Goal: Task Accomplishment & Management: Manage account settings

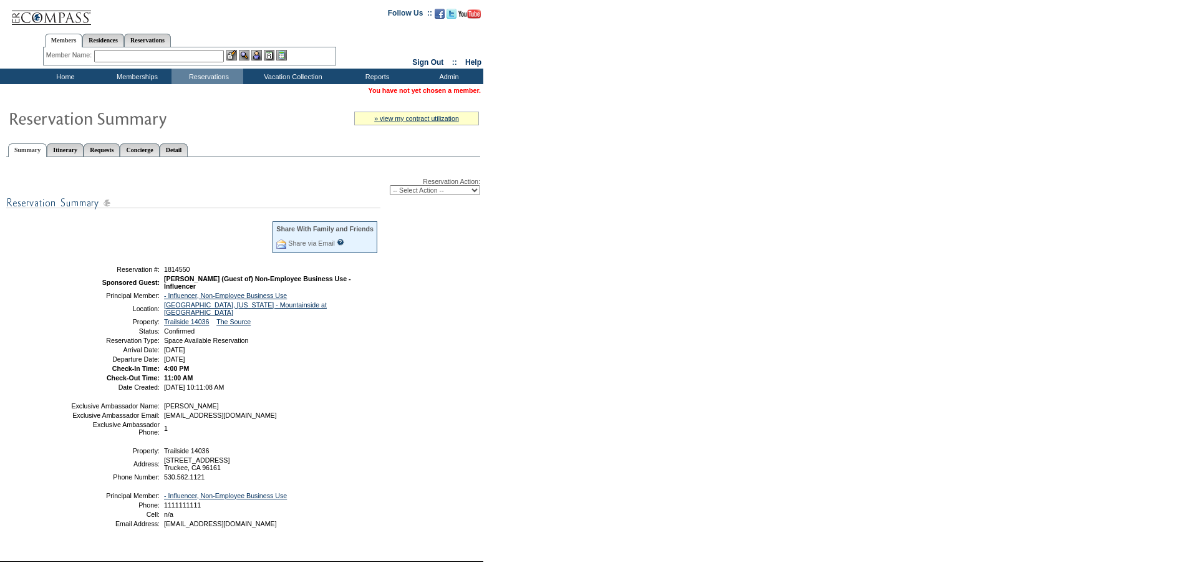
click at [174, 271] on span "1814550" at bounding box center [177, 269] width 26 height 7
copy span "1814550"
click at [426, 188] on select "-- Select Action -- Modify Reservation Dates Modify Reservation Cost Modify Occ…" at bounding box center [435, 190] width 90 height 10
select select "ChangeOccupancy"
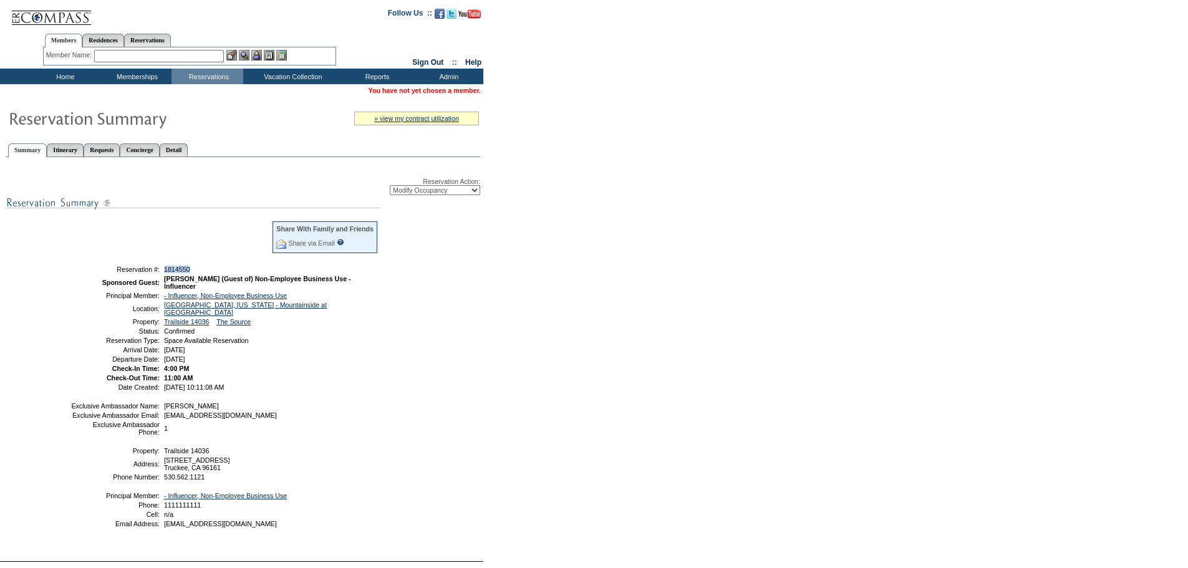
click at [390, 187] on select "-- Select Action -- Modify Reservation Dates Modify Reservation Cost Modify Occ…" at bounding box center [435, 190] width 90 height 10
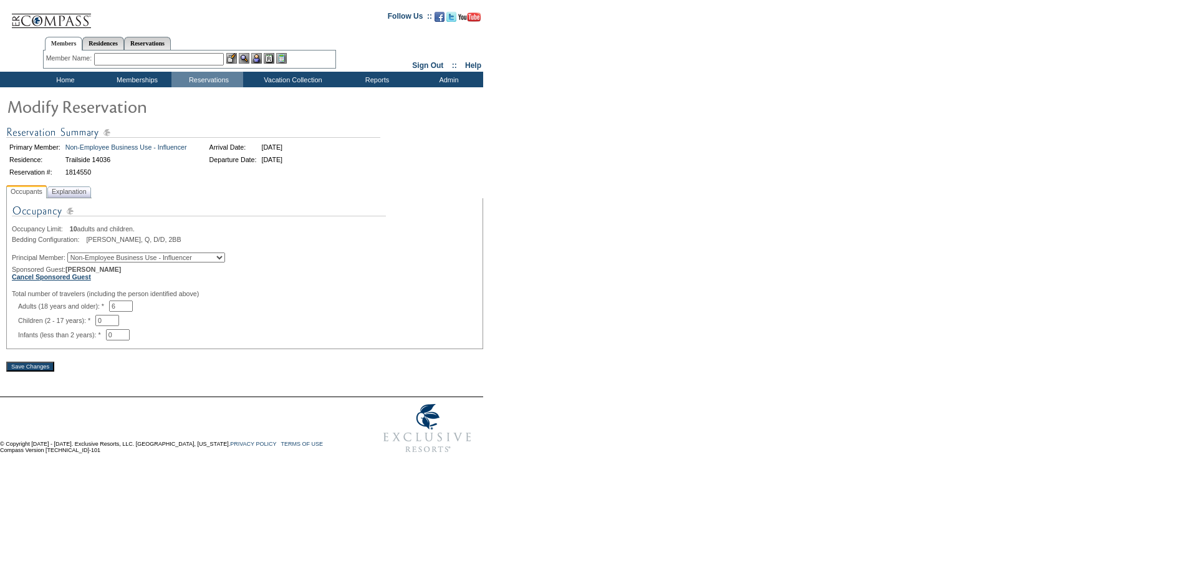
click at [72, 281] on b "Cancel Sponsored Guest" at bounding box center [51, 276] width 79 height 7
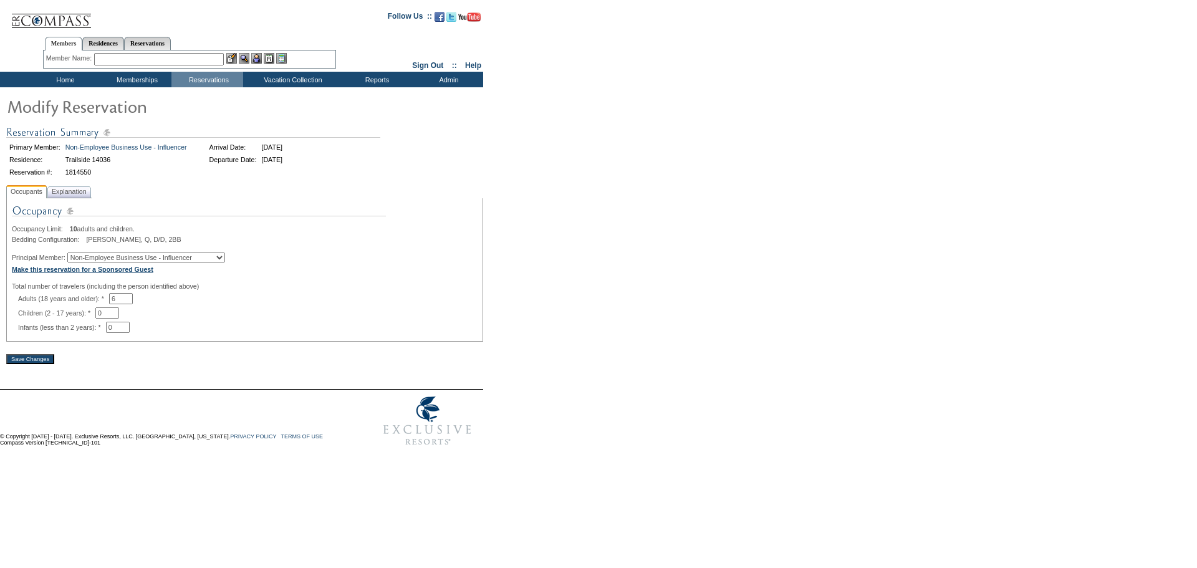
click at [99, 273] on b "Make this reservation for a Sponsored Guest" at bounding box center [83, 269] width 142 height 7
